Goal: Book appointment/travel/reservation

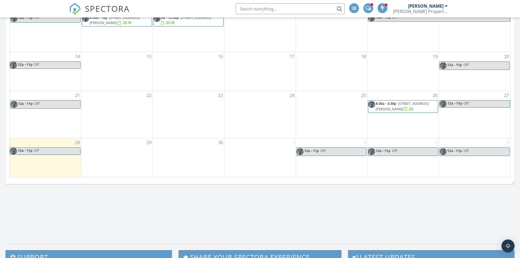
scroll to position [307, 0]
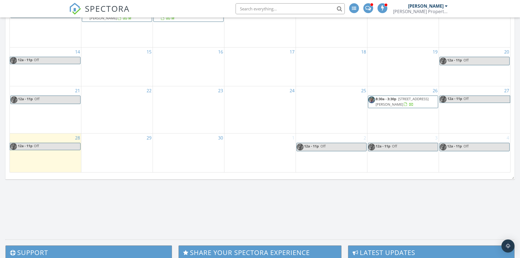
click at [261, 165] on div "1" at bounding box center [260, 153] width 71 height 39
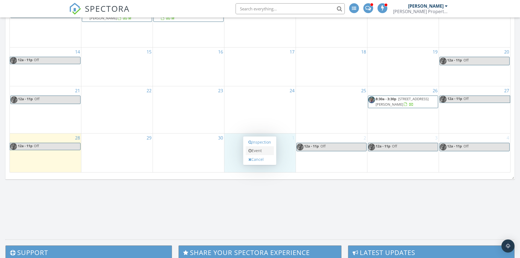
click at [261, 150] on link "Event" at bounding box center [260, 150] width 28 height 9
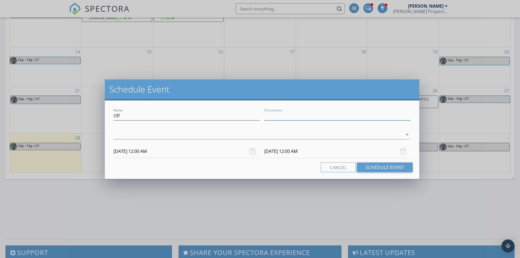
click at [280, 117] on input "Description" at bounding box center [337, 115] width 146 height 9
click at [214, 134] on div at bounding box center [259, 134] width 290 height 9
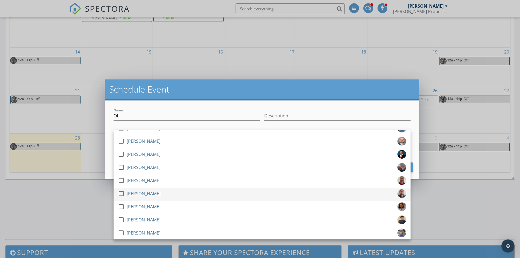
scroll to position [459, 0]
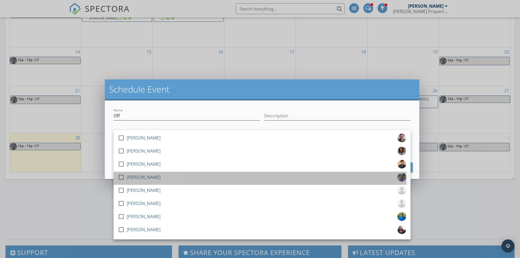
click at [154, 176] on div "[PERSON_NAME]" at bounding box center [144, 177] width 34 height 9
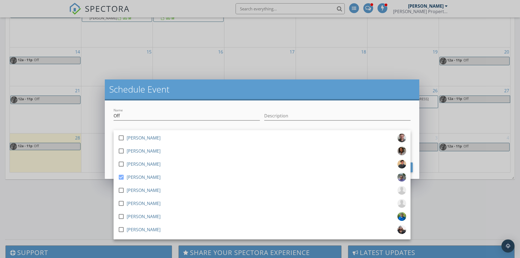
click at [110, 151] on div "Name Off Description check_box_outline_blank [PERSON_NAME] check_box_outline_bl…" at bounding box center [262, 140] width 315 height 78
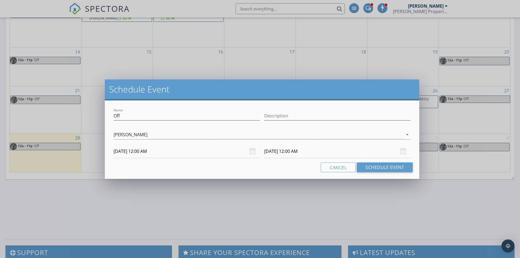
click at [302, 153] on input "[DATE] 12:00 AM" at bounding box center [337, 151] width 146 height 13
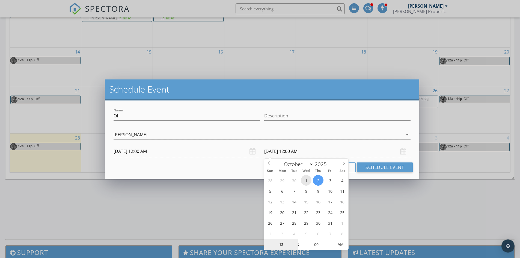
type input "[DATE] 12:00 AM"
type input "11"
type input "[DATE] 11:00 PM"
click at [295, 248] on span at bounding box center [296, 247] width 4 height 5
click at [373, 168] on button "Schedule Event" at bounding box center [385, 168] width 56 height 10
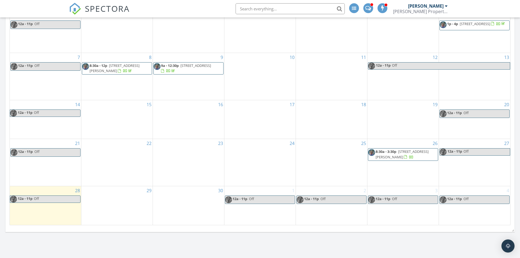
scroll to position [301, 0]
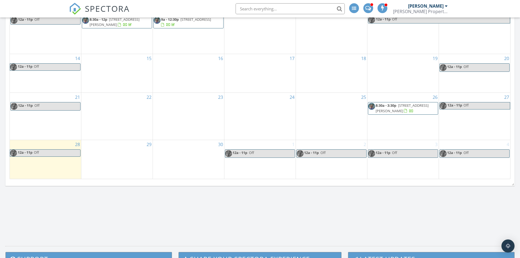
click at [408, 113] on span "8:30a - 3:30p [STREET_ADDRESS][PERSON_NAME]" at bounding box center [404, 108] width 70 height 11
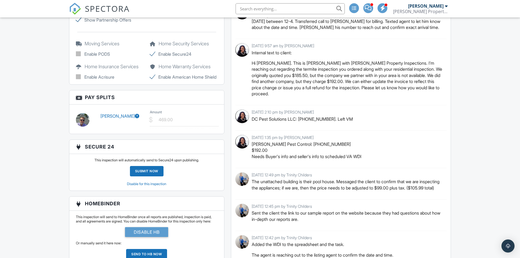
scroll to position [546, 0]
